Goal: Check status: Check status

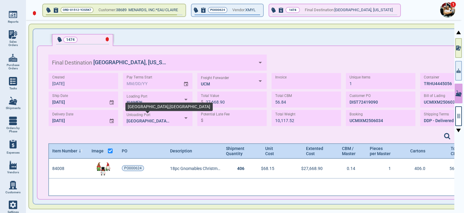
scroll to position [35, 460]
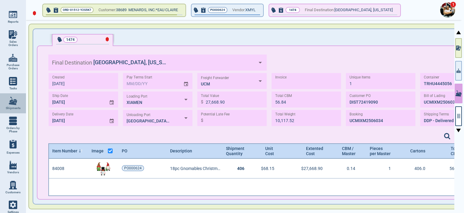
click at [7, 102] on link "Shipments" at bounding box center [13, 103] width 26 height 20
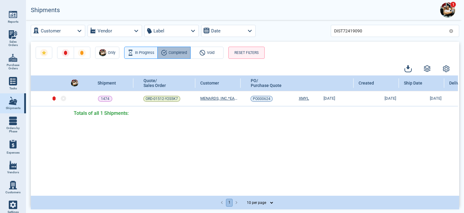
click at [176, 54] on span "Completed" at bounding box center [178, 52] width 18 height 7
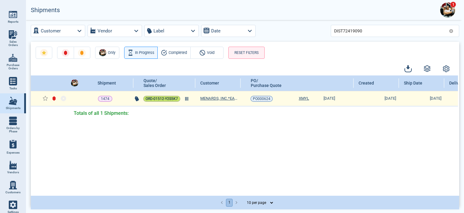
click at [154, 97] on span "ORD-01512-Y2S5K7" at bounding box center [162, 99] width 32 height 6
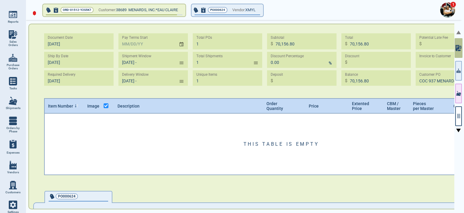
type input "[DATE] -"
type input "1"
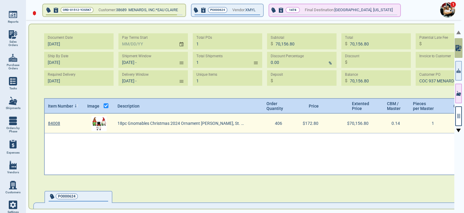
scroll to position [2, 2]
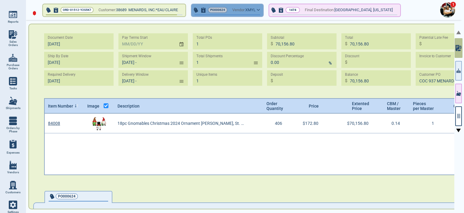
drag, startPoint x: 239, startPoint y: 8, endPoint x: 226, endPoint y: 8, distance: 12.7
click at [225, 8] on span "PO000624" at bounding box center [217, 10] width 15 height 6
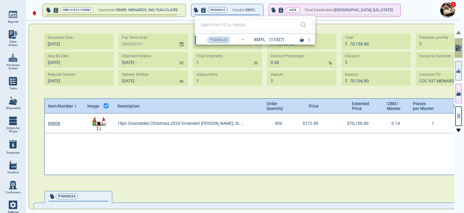
click at [259, 10] on div at bounding box center [232, 106] width 464 height 213
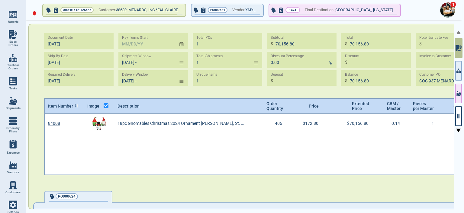
click at [462, 99] on div at bounding box center [459, 117] width 8 height 194
click at [461, 97] on button "button" at bounding box center [459, 93] width 7 height 20
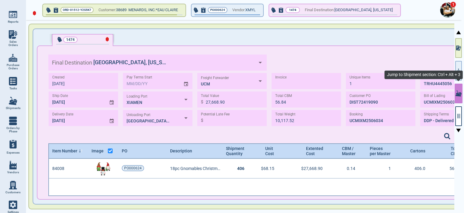
scroll to position [35, 460]
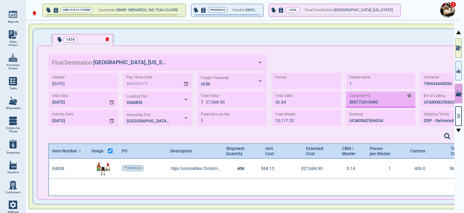
drag, startPoint x: 383, startPoint y: 105, endPoint x: 347, endPoint y: 103, distance: 36.4
click at [347, 103] on input "TEXT" at bounding box center [381, 99] width 70 height 16
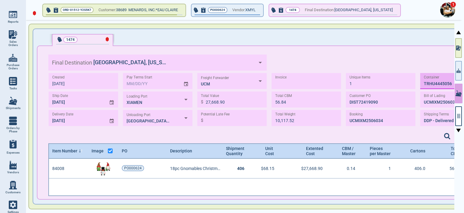
drag, startPoint x: 429, startPoint y: 82, endPoint x: 439, endPoint y: 81, distance: 9.7
click at [439, 81] on input "TEXT" at bounding box center [456, 81] width 70 height 16
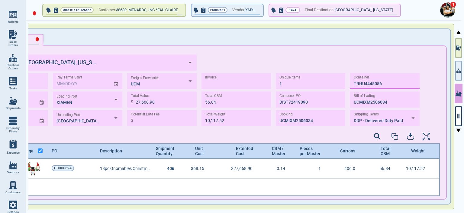
scroll to position [0, 72]
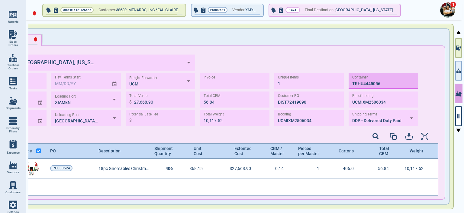
drag, startPoint x: 423, startPoint y: 80, endPoint x: 383, endPoint y: 86, distance: 40.6
click at [383, 86] on input "TEXT" at bounding box center [384, 81] width 70 height 16
